Goal: Task Accomplishment & Management: Use online tool/utility

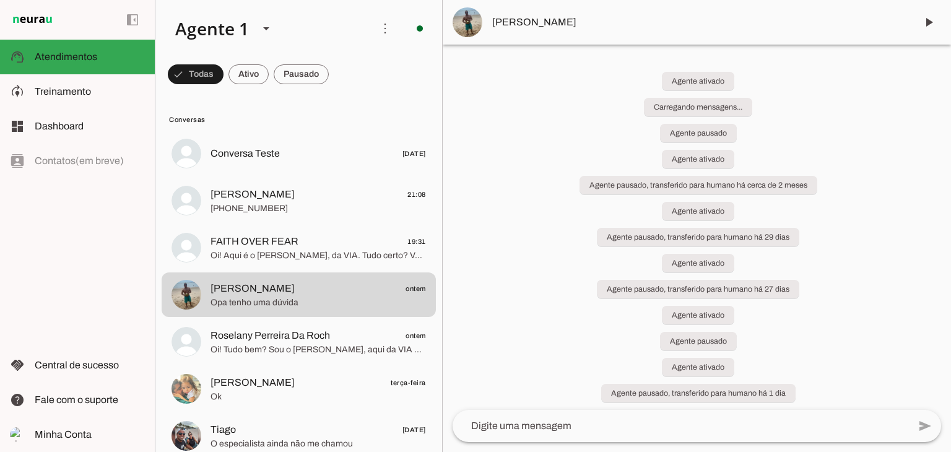
scroll to position [109, 0]
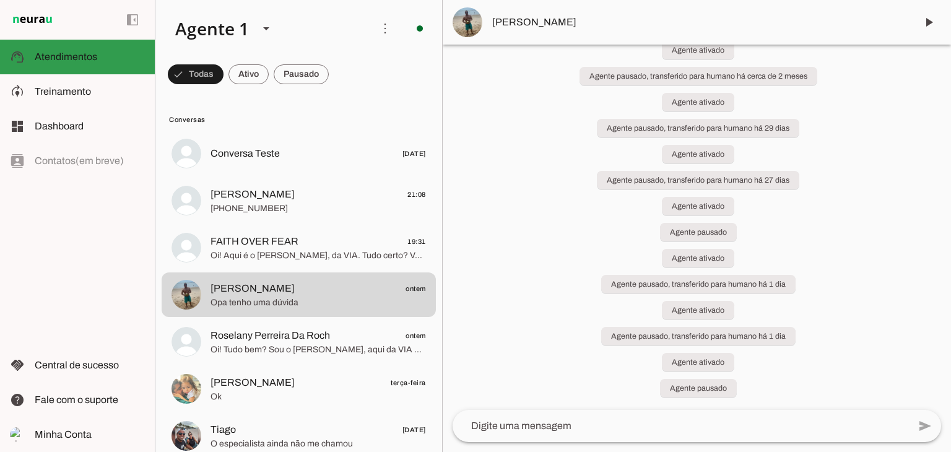
click at [39, 57] on span "Atendimentos" at bounding box center [66, 56] width 63 height 11
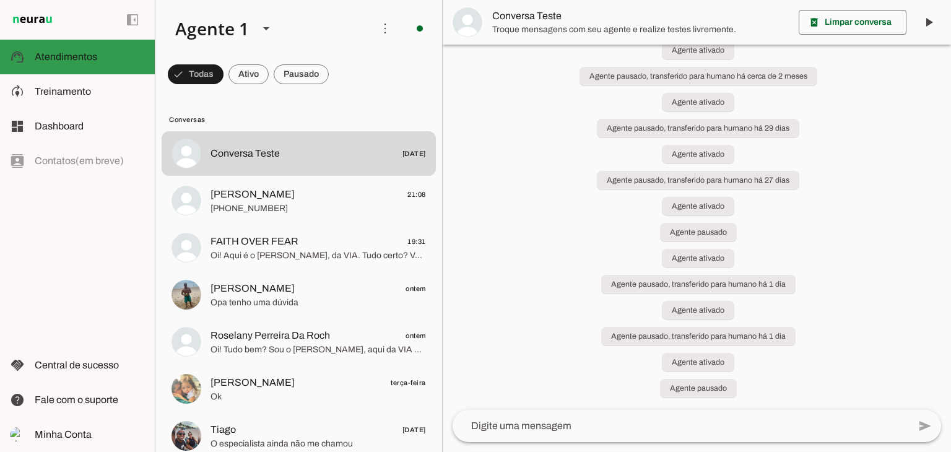
click at [39, 58] on span "Atendimentos" at bounding box center [66, 56] width 63 height 11
click at [51, 59] on span "Atendimentos" at bounding box center [66, 56] width 63 height 11
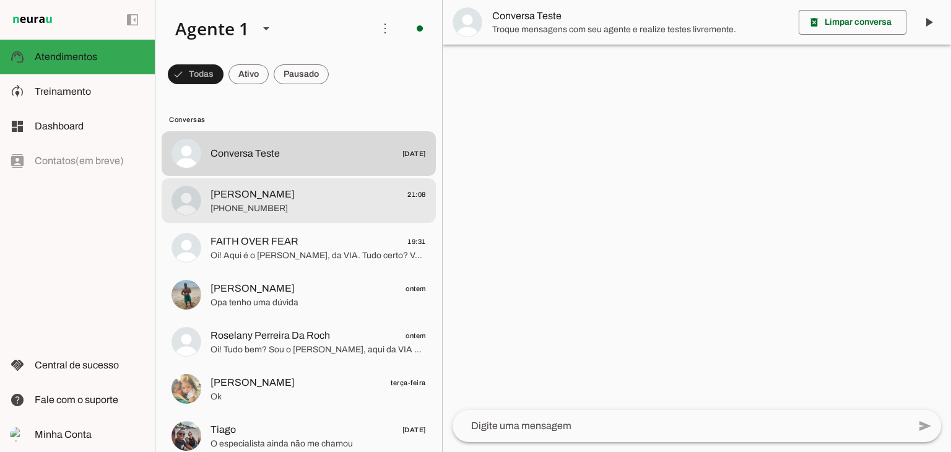
click at [311, 176] on md-item "[PERSON_NAME] 21:08 [PHONE_NUMBER]" at bounding box center [299, 153] width 274 height 45
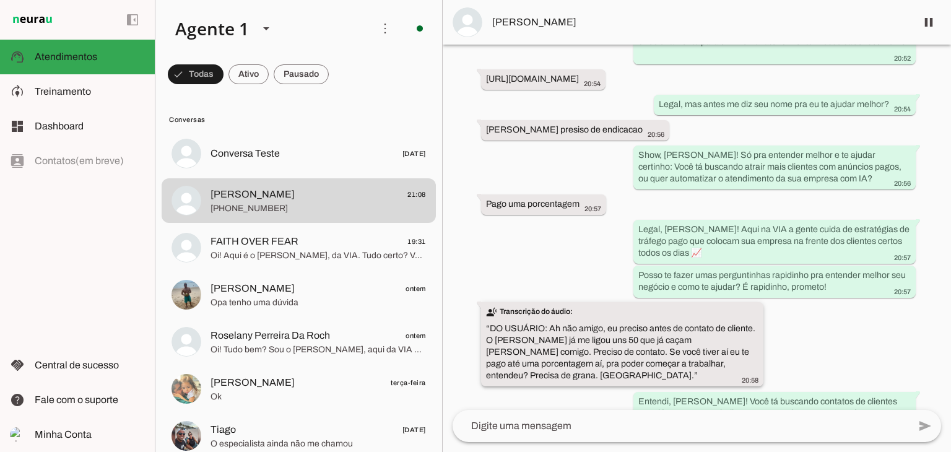
scroll to position [302, 0]
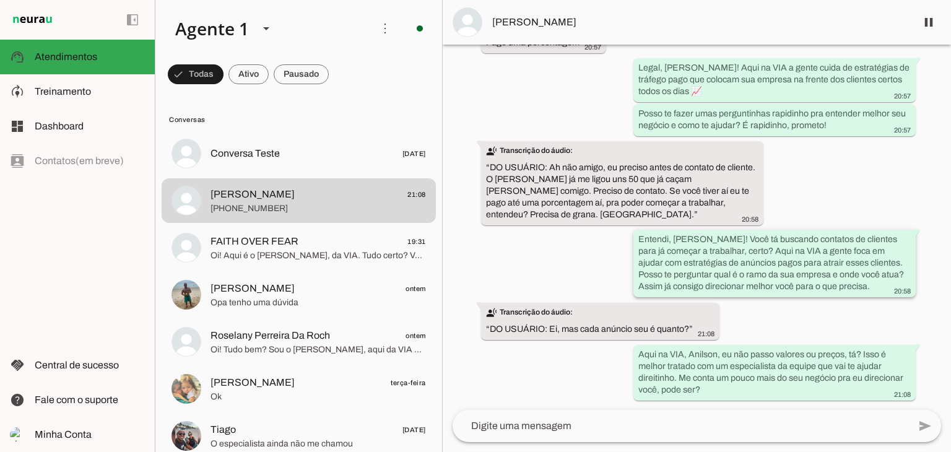
scroll to position [302, 0]
